Goal: Transaction & Acquisition: Purchase product/service

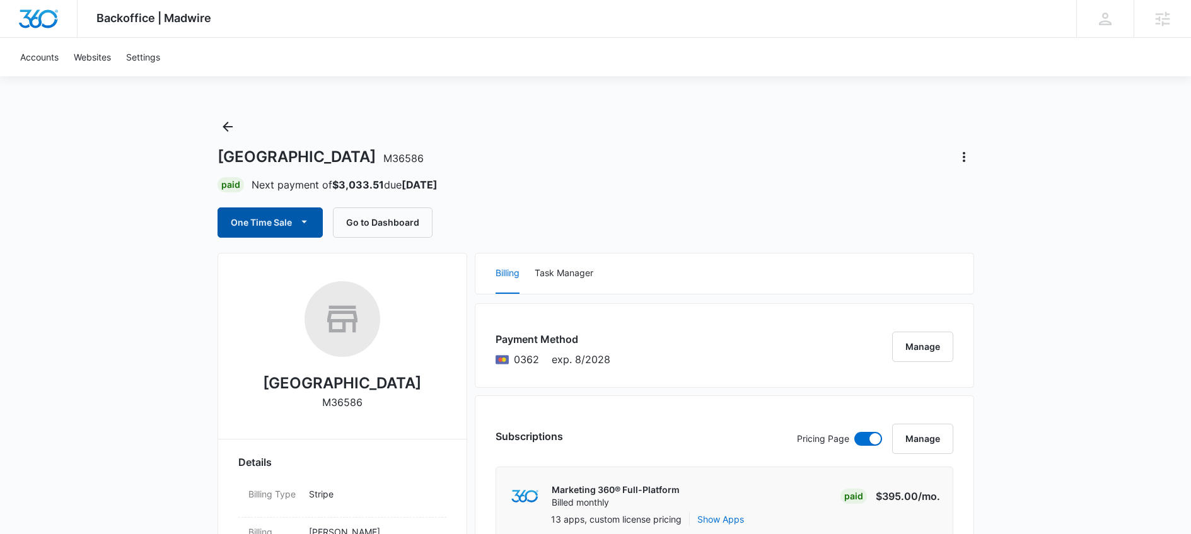
click at [279, 236] on button "One Time Sale" at bounding box center [269, 222] width 105 height 30
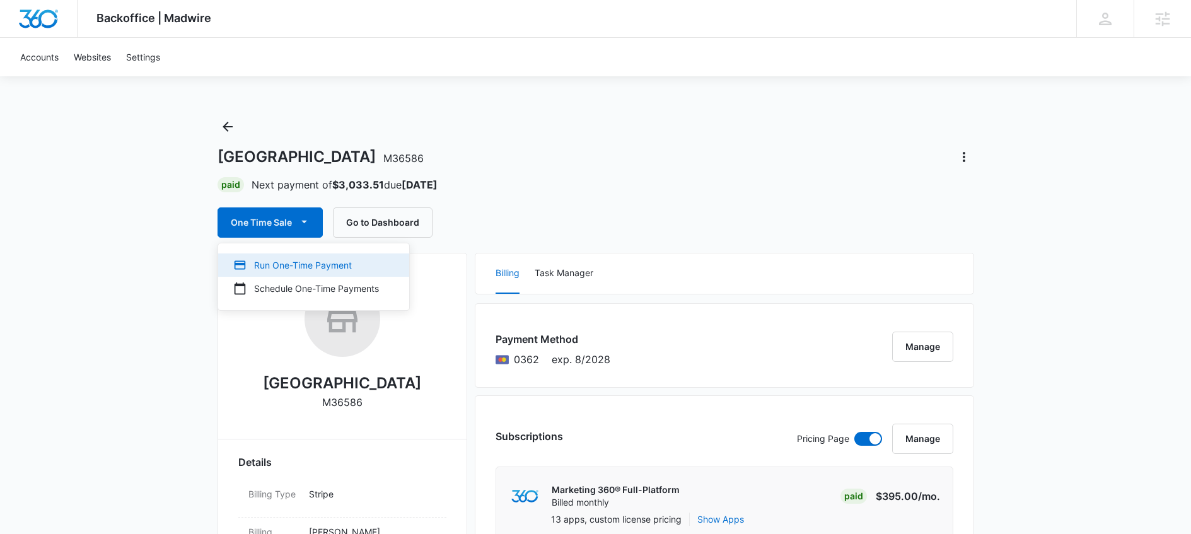
click at [296, 269] on div "Run One-Time Payment" at bounding box center [306, 264] width 146 height 13
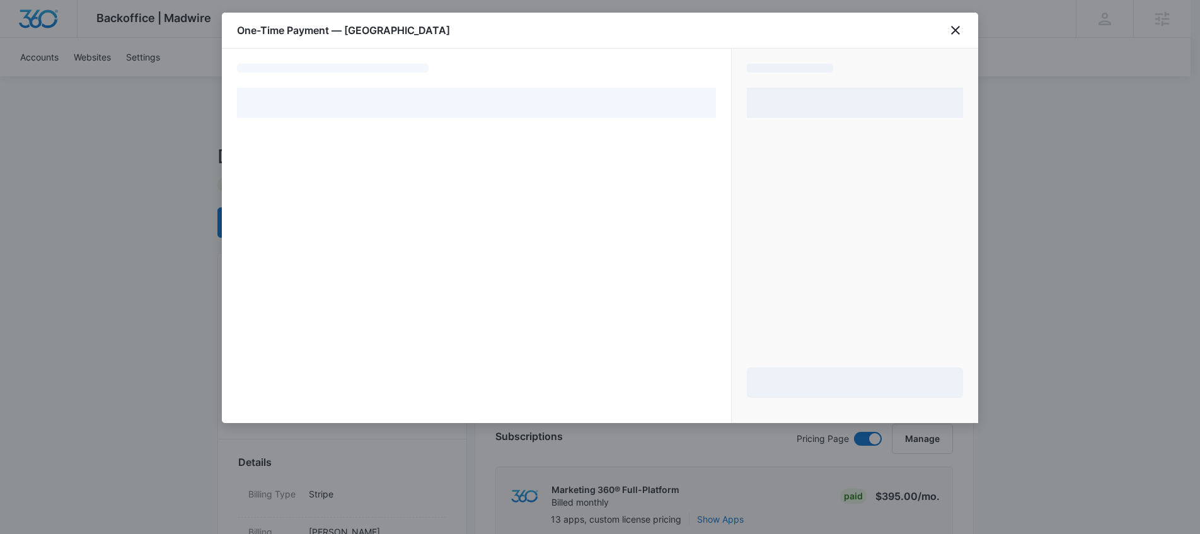
select select "pm_1MtF24A4n8RTgNjUiGvpuSlZ"
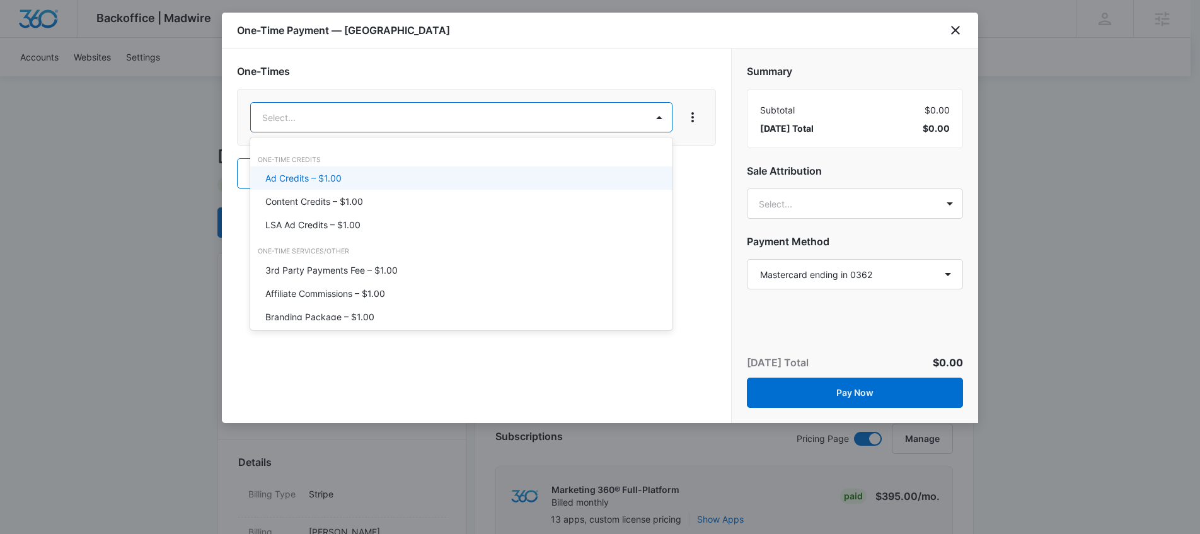
click at [422, 176] on div "Ad Credits – $1.00" at bounding box center [460, 177] width 390 height 13
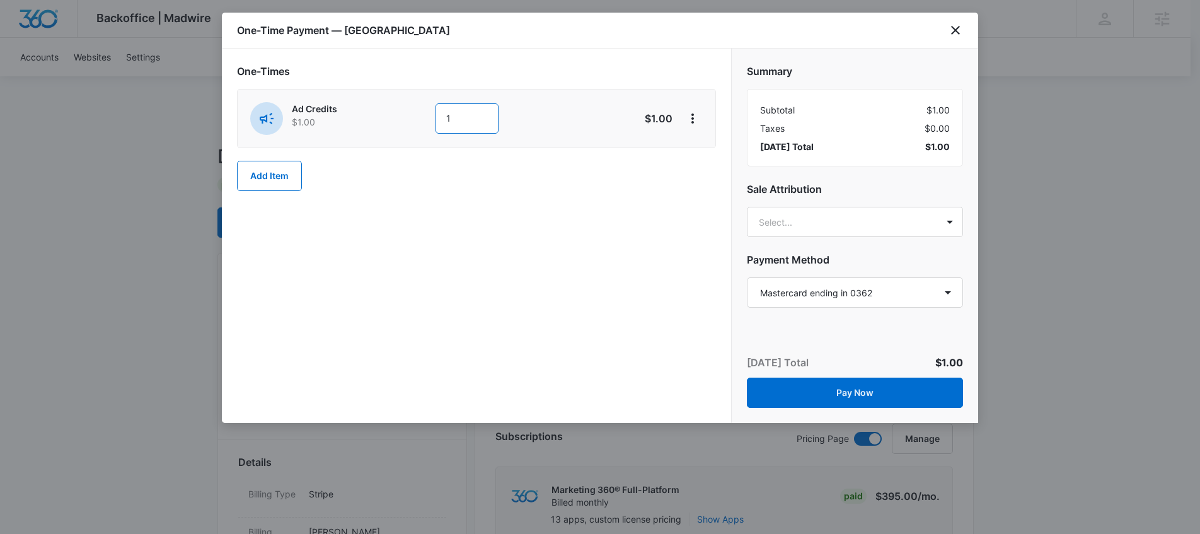
drag, startPoint x: 479, startPoint y: 104, endPoint x: 415, endPoint y: 113, distance: 64.4
click at [415, 113] on div "Ad Credits $1.00 1" at bounding box center [431, 118] width 363 height 33
type input "200"
click at [523, 262] on div "One-Times Ad Credits $1.00 200 $200.00 Add Item" at bounding box center [476, 236] width 509 height 374
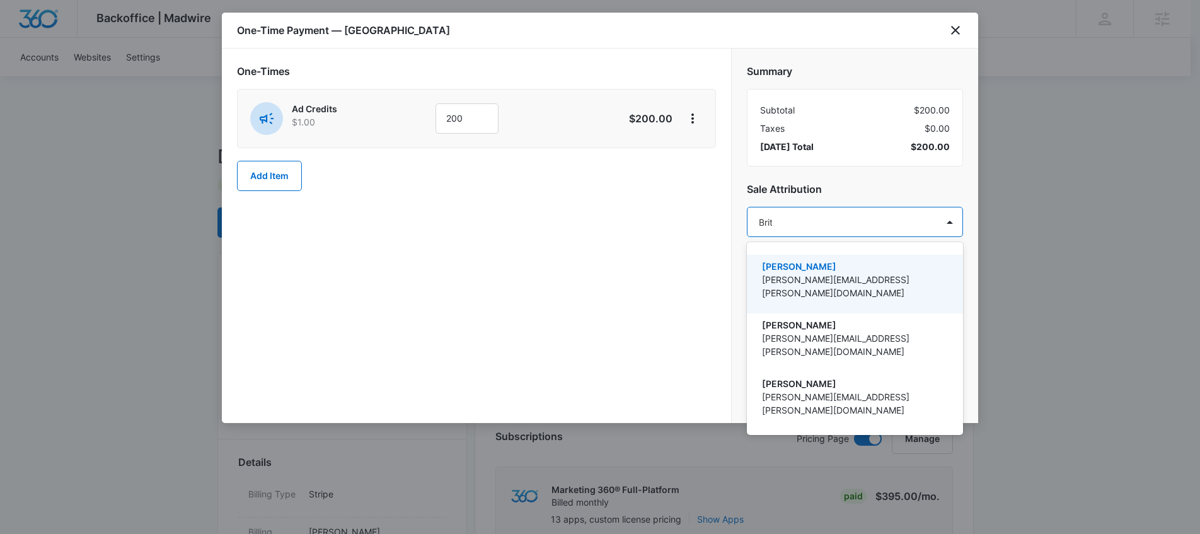
type input "[PERSON_NAME]"
click at [873, 273] on p "[PERSON_NAME][EMAIL_ADDRESS][PERSON_NAME][DOMAIN_NAME]" at bounding box center [853, 286] width 183 height 26
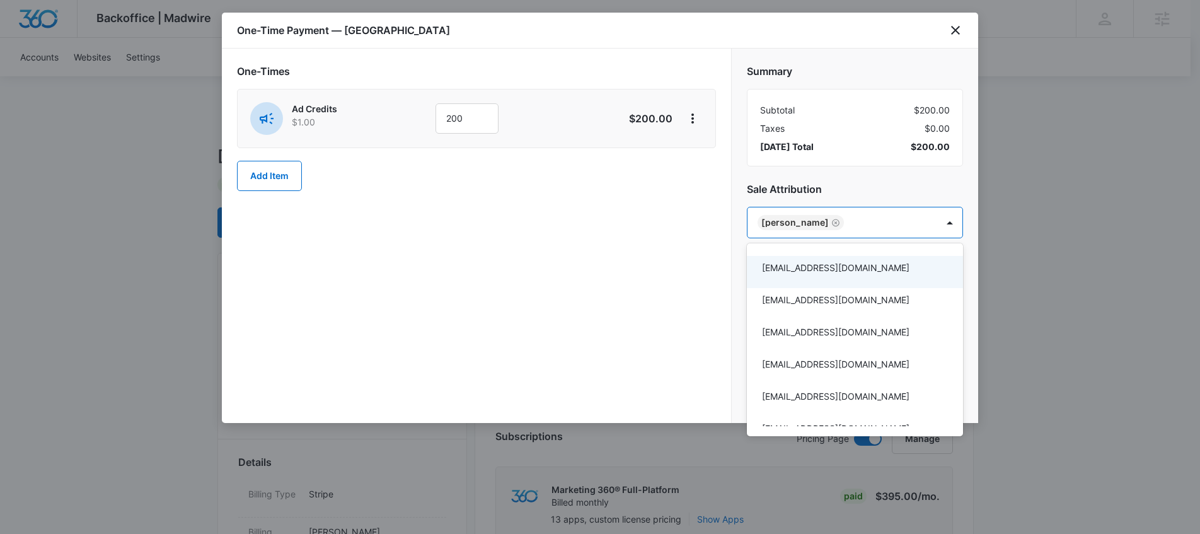
click at [719, 253] on div at bounding box center [600, 267] width 1200 height 534
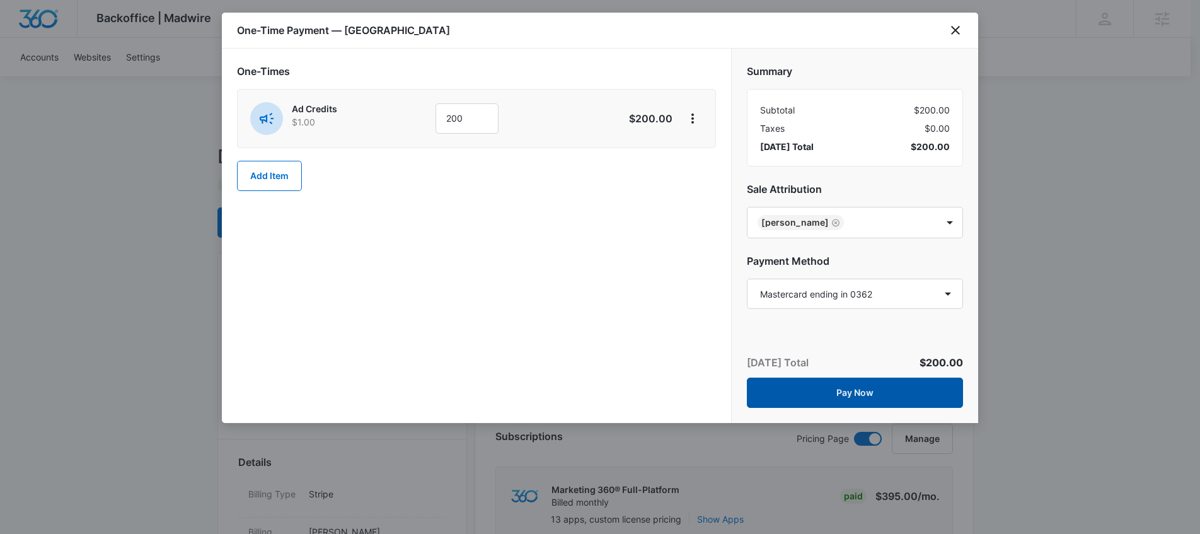
click at [805, 397] on button "Pay Now" at bounding box center [855, 393] width 216 height 30
